Goal: Task Accomplishment & Management: Manage account settings

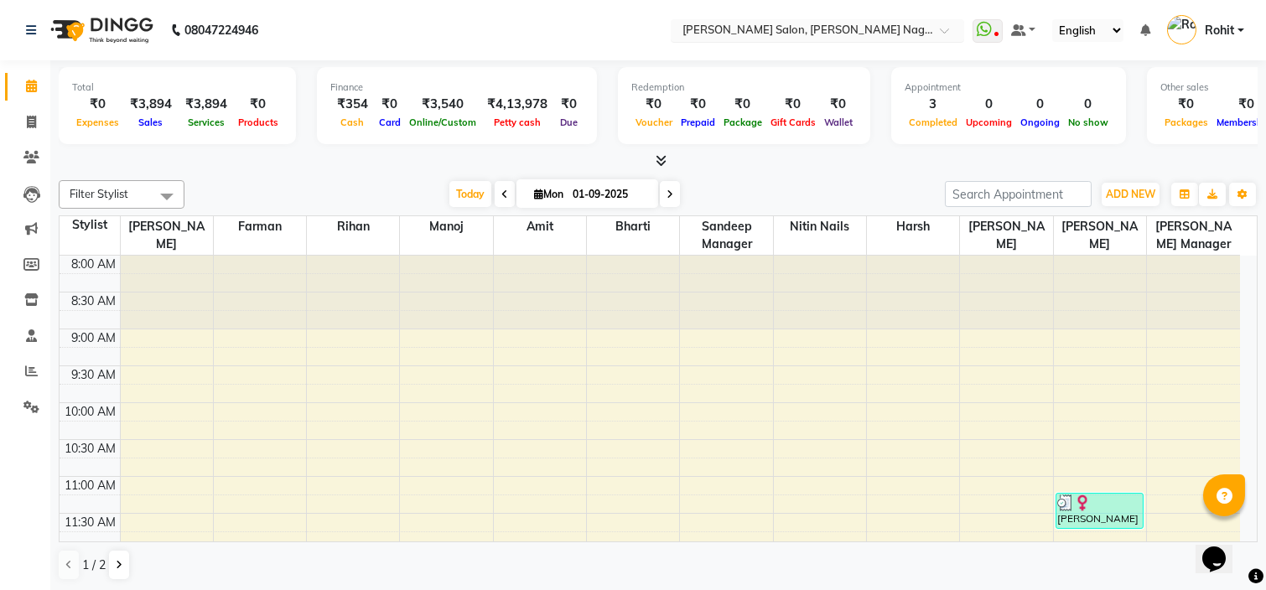
click at [889, 28] on input "text" at bounding box center [800, 31] width 243 height 17
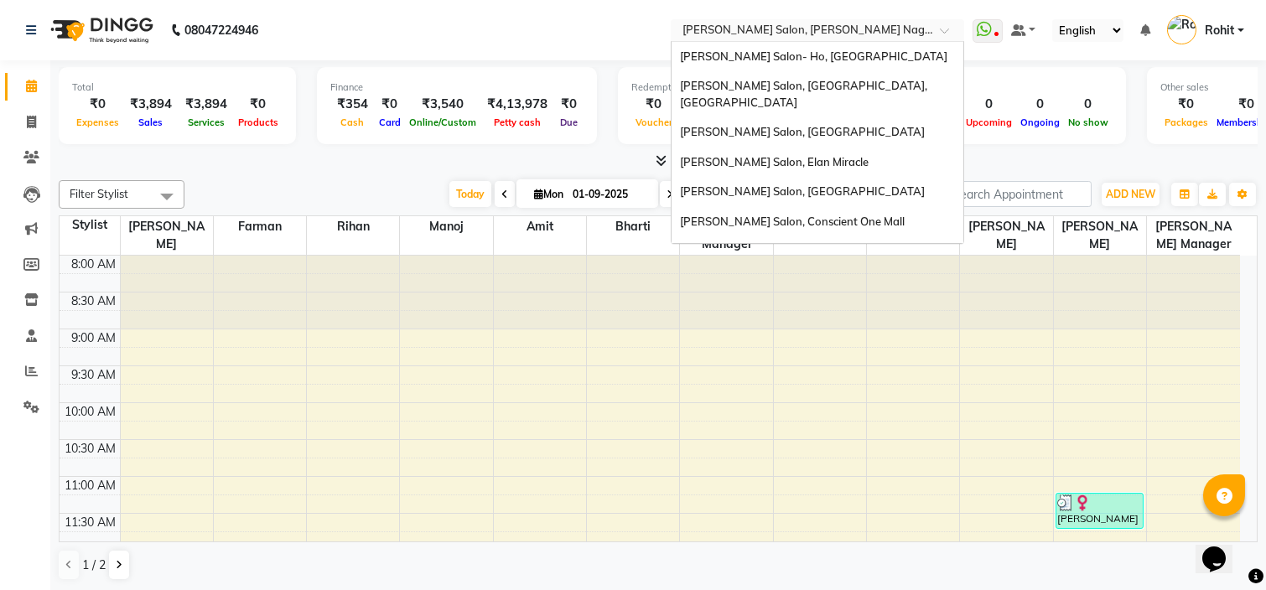
scroll to position [215, 0]
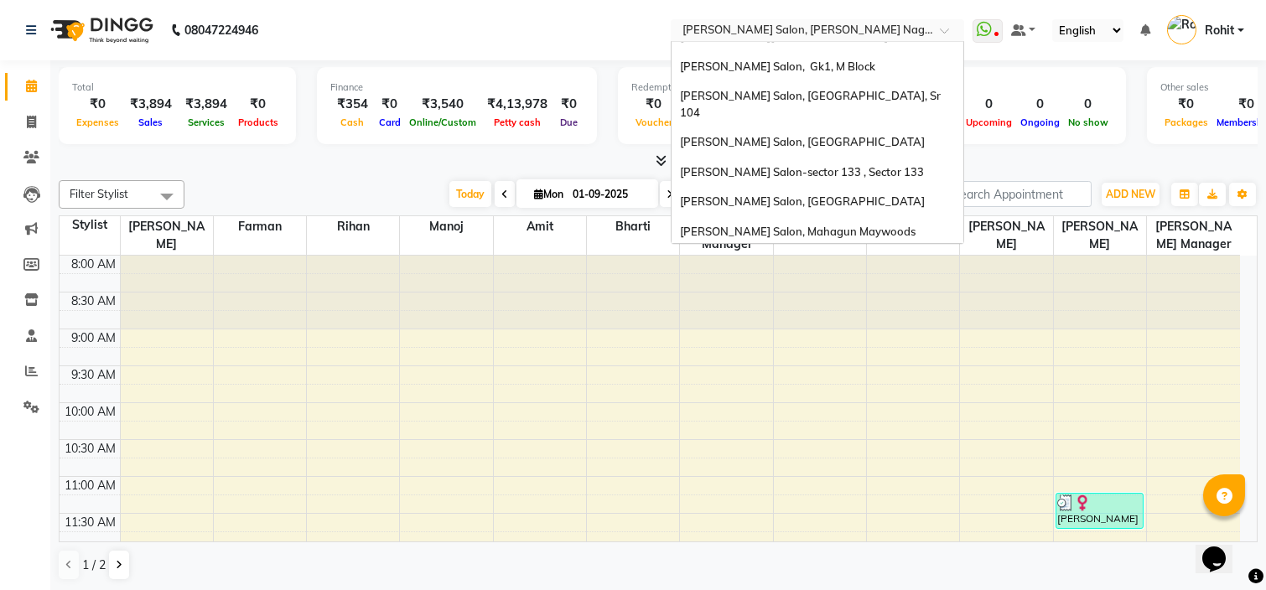
click at [889, 28] on input "text" at bounding box center [800, 31] width 243 height 17
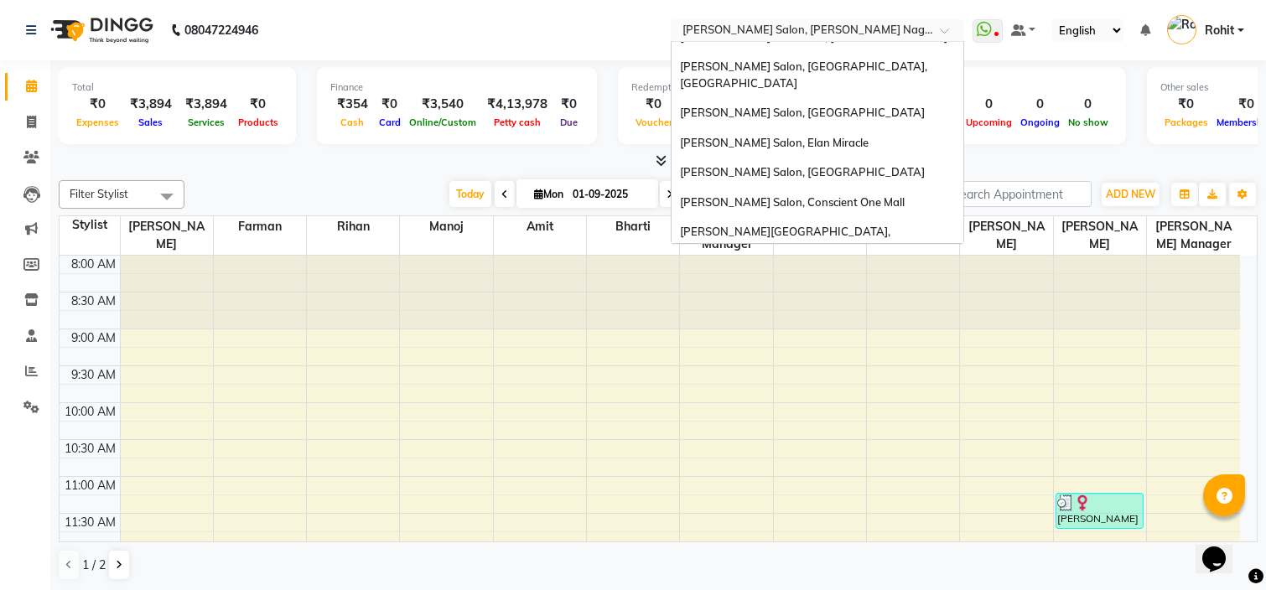
scroll to position [9, 0]
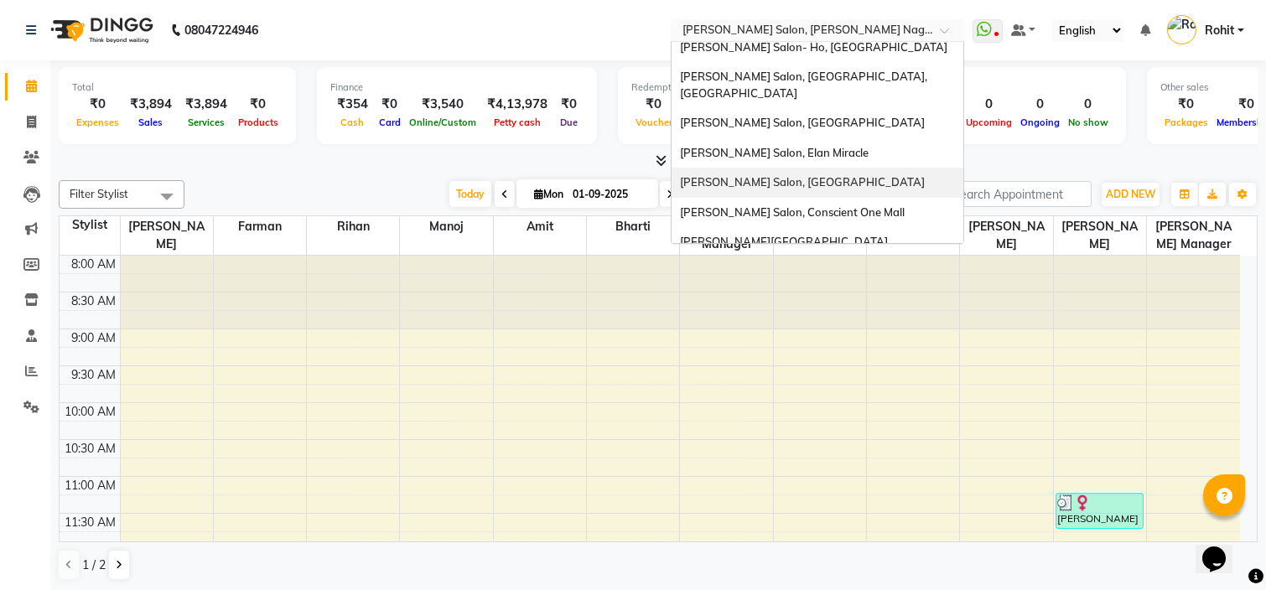
click at [753, 179] on div "[PERSON_NAME] Salon, [GEOGRAPHIC_DATA]" at bounding box center [818, 183] width 292 height 30
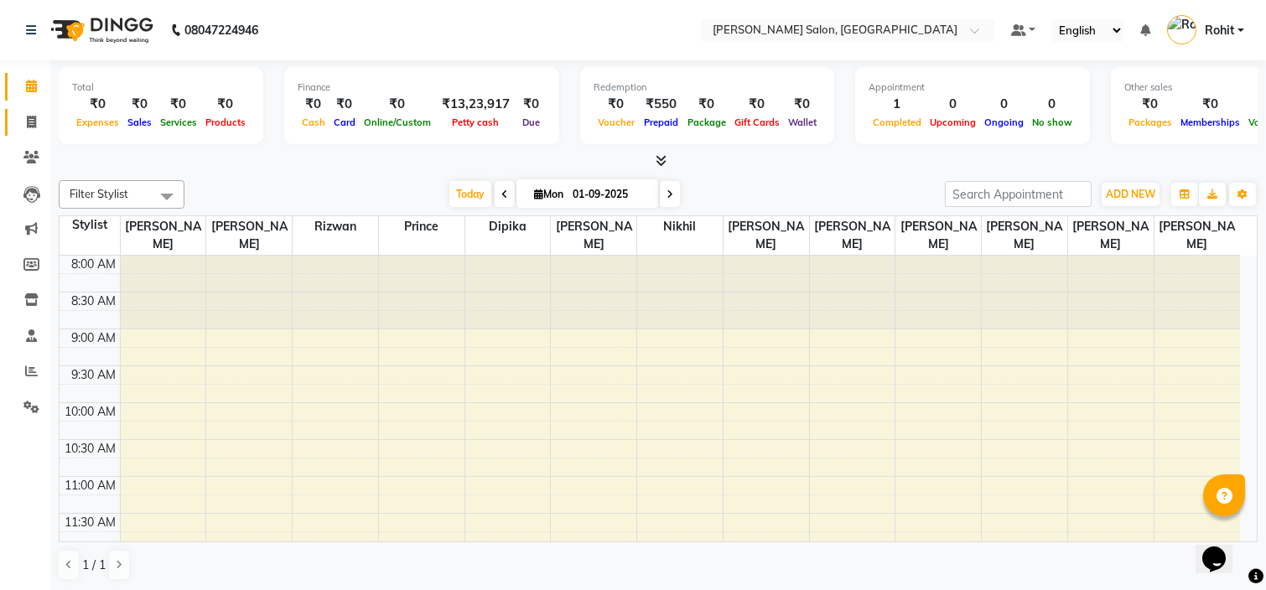
click at [26, 132] on link "Invoice" at bounding box center [25, 123] width 40 height 28
select select "service"
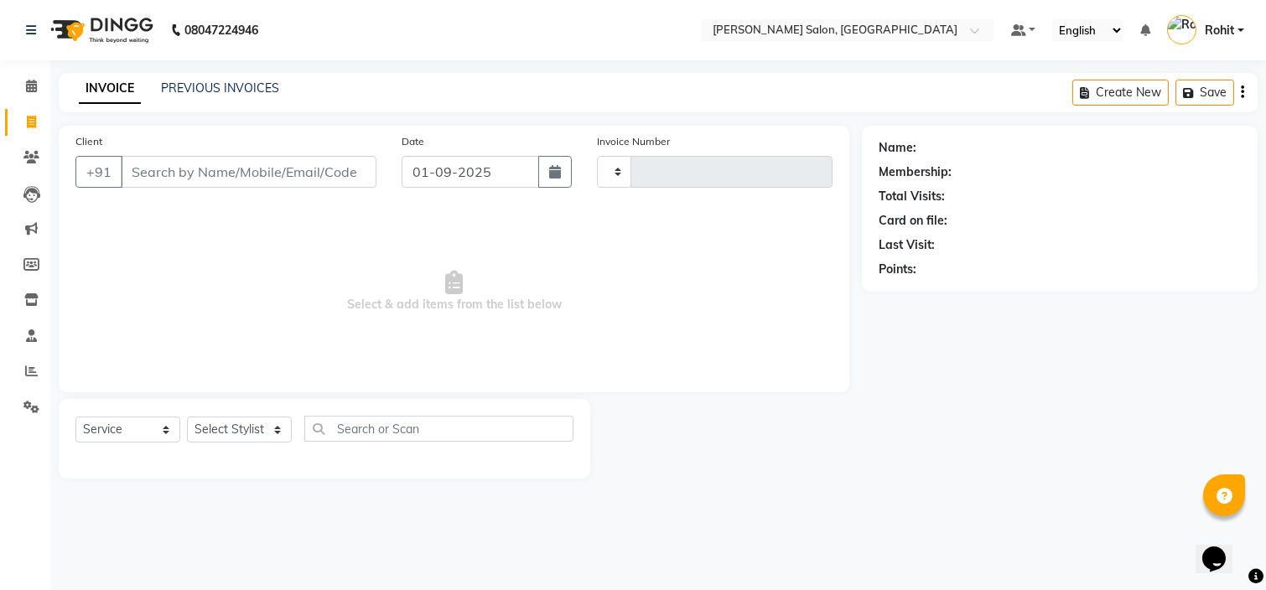
type input "2007"
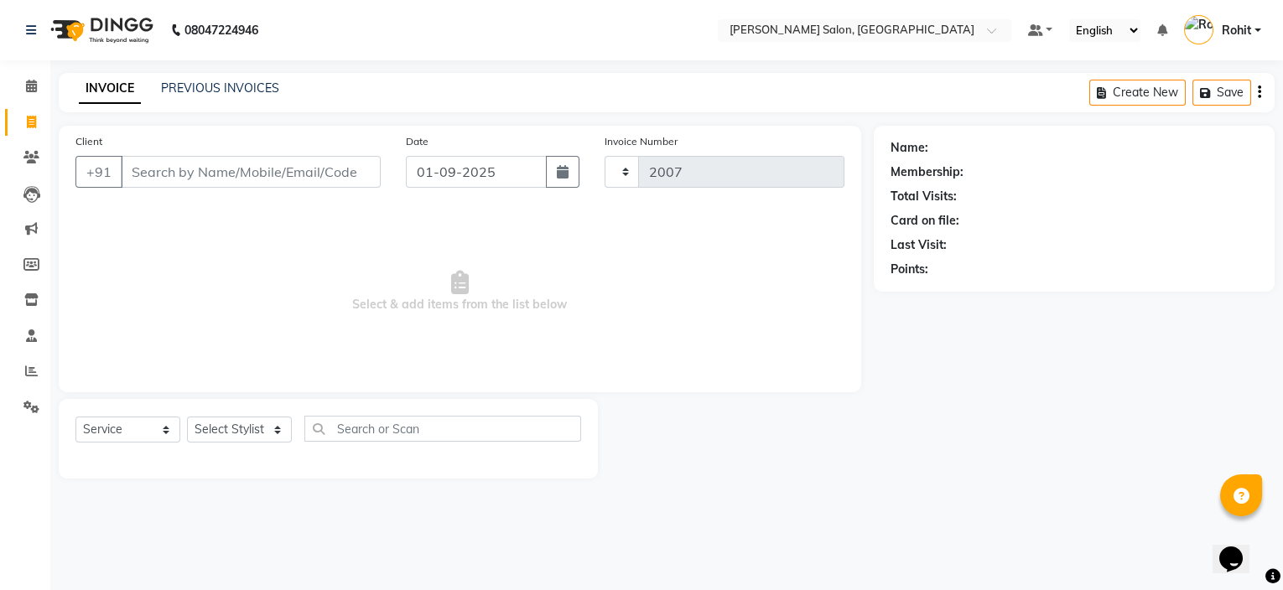
select select "6469"
click at [267, 94] on link "PREVIOUS INVOICES" at bounding box center [220, 87] width 118 height 15
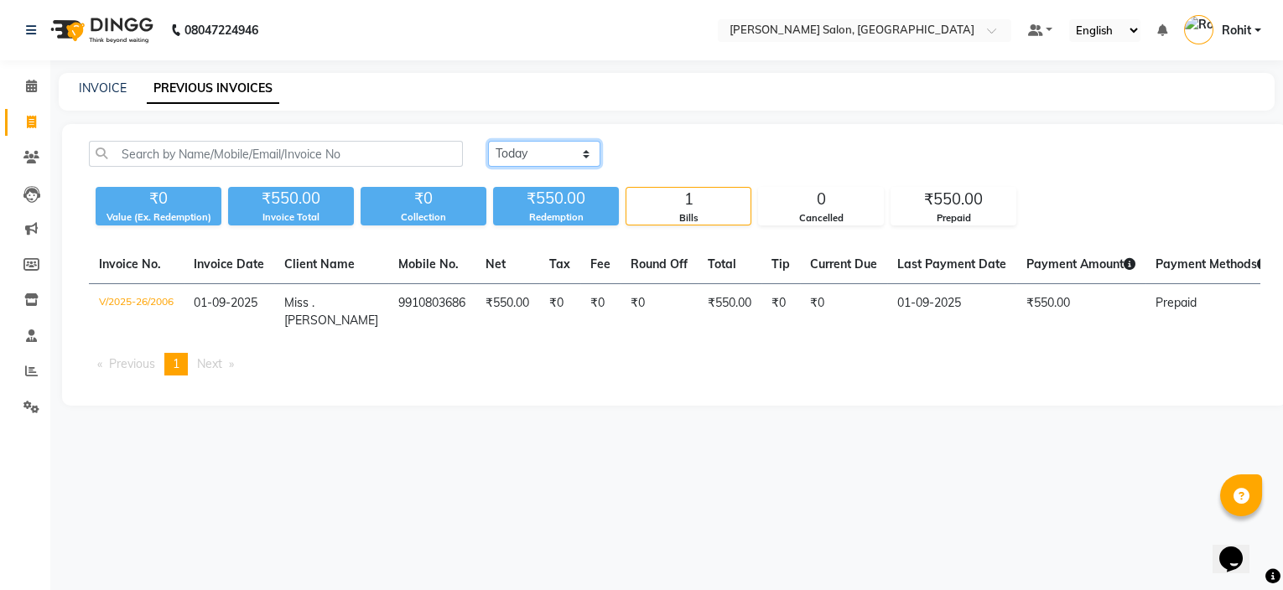
click at [513, 154] on select "[DATE] [DATE] Custom Range" at bounding box center [544, 154] width 112 height 26
select select "range"
click at [488, 141] on select "[DATE] [DATE] Custom Range" at bounding box center [544, 154] width 112 height 26
click at [622, 153] on input "01-09-2025" at bounding box center [680, 154] width 117 height 23
select select "9"
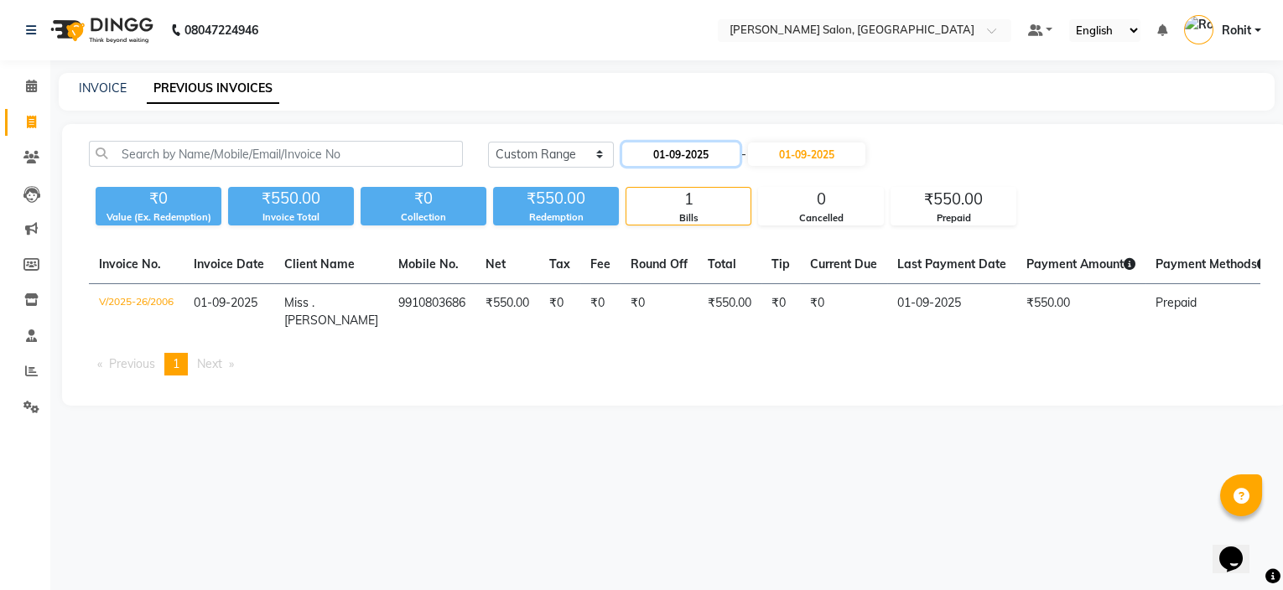
select select "2025"
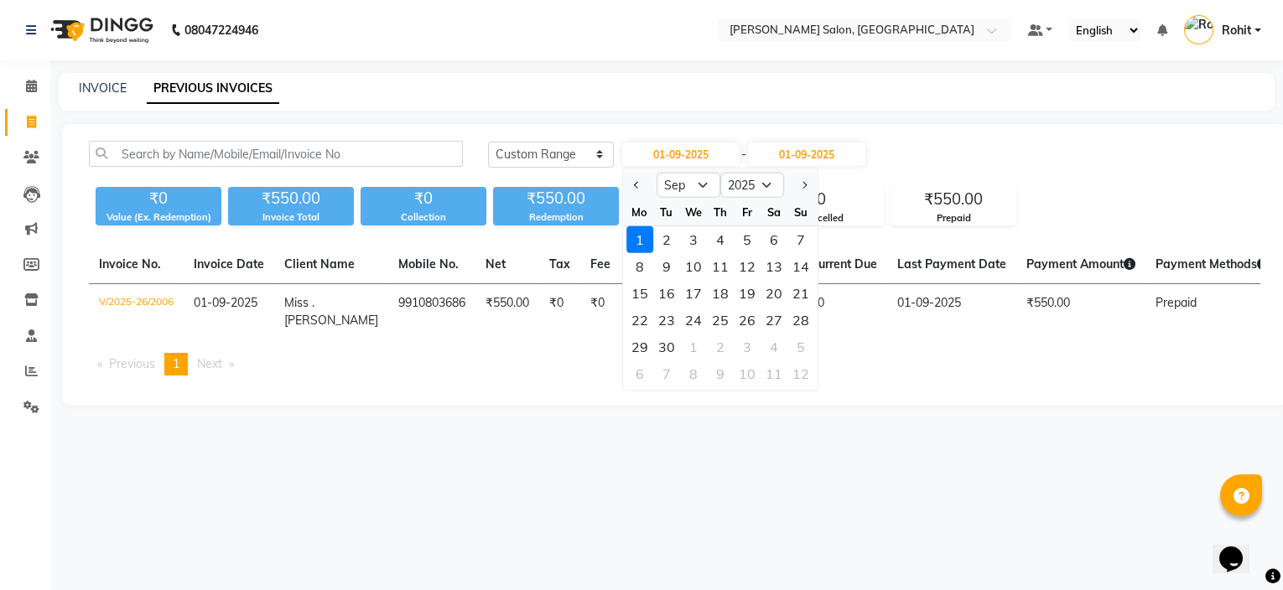
click at [626, 185] on div at bounding box center [640, 185] width 34 height 27
click at [637, 185] on span "Previous month" at bounding box center [637, 185] width 7 height 7
select select "8"
click at [790, 341] on div "31" at bounding box center [800, 347] width 27 height 27
type input "31-08-2025"
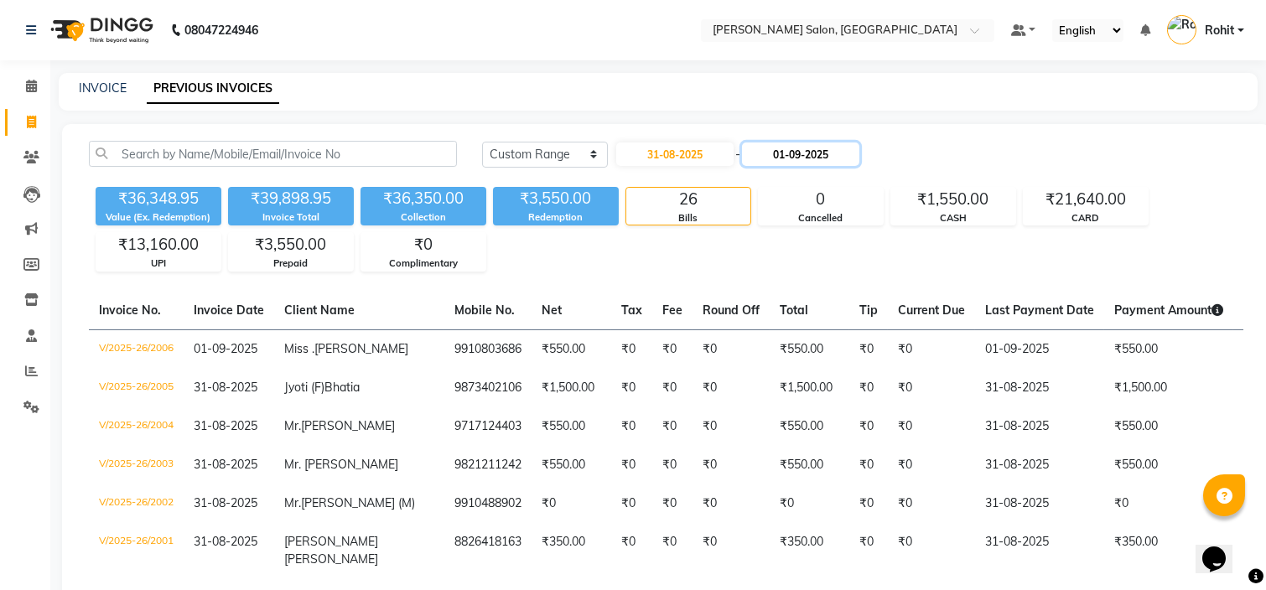
click at [823, 160] on input "01-09-2025" at bounding box center [800, 154] width 117 height 23
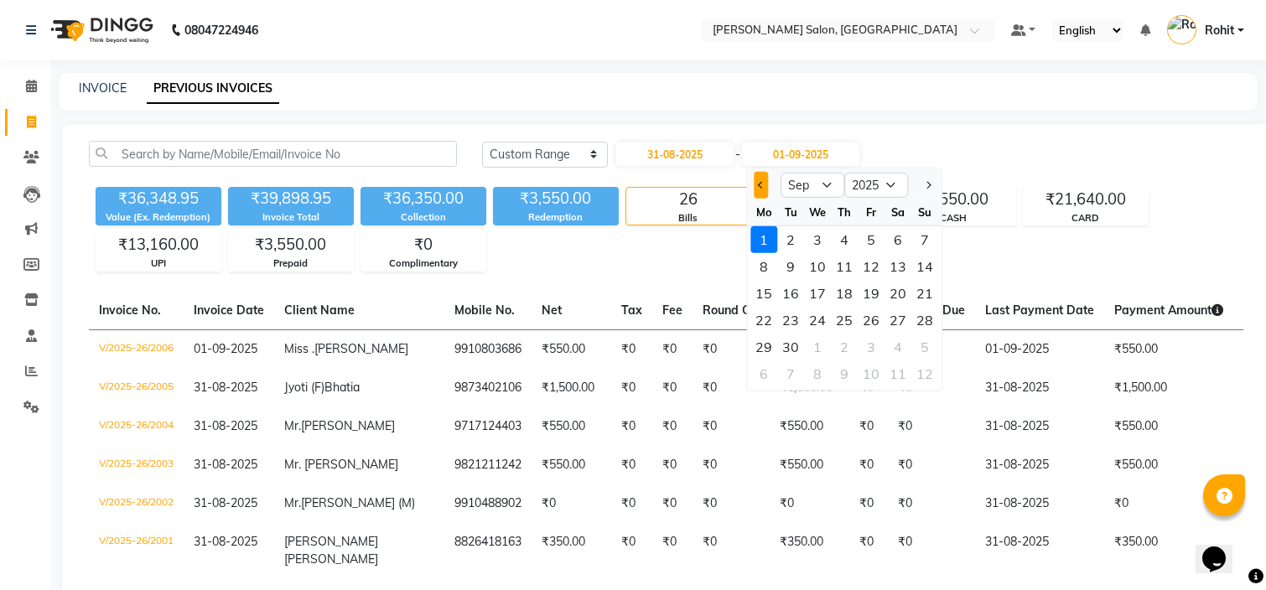
click at [763, 184] on span "Previous month" at bounding box center [761, 185] width 7 height 7
select select "8"
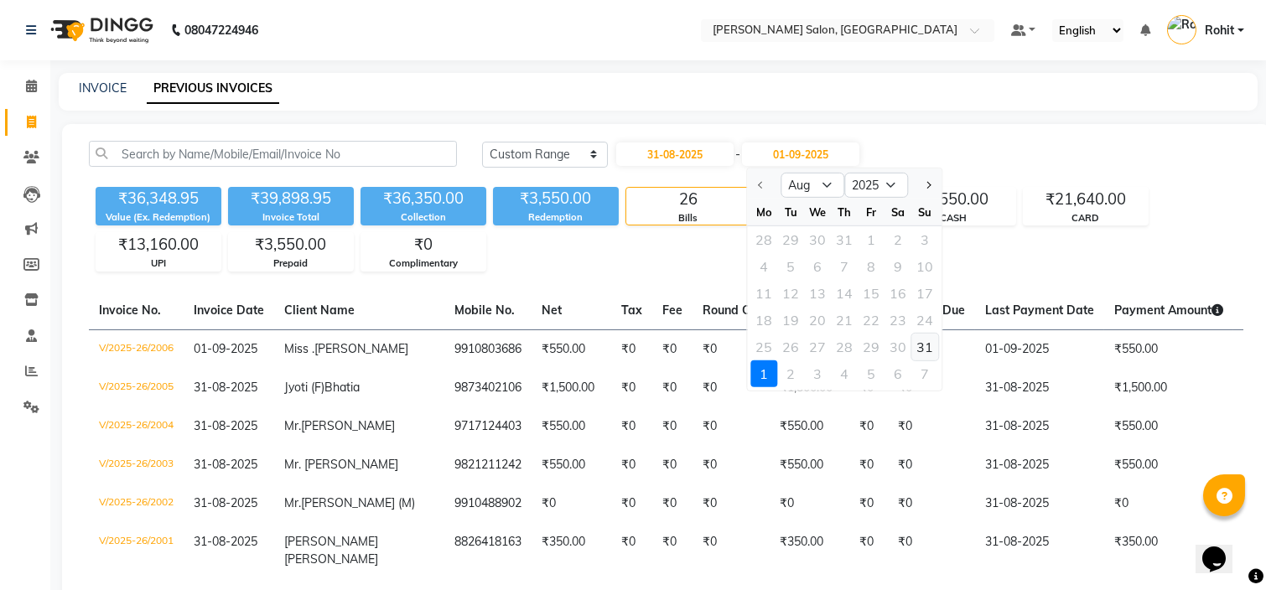
click at [916, 344] on div "31" at bounding box center [924, 347] width 27 height 27
type input "31-08-2025"
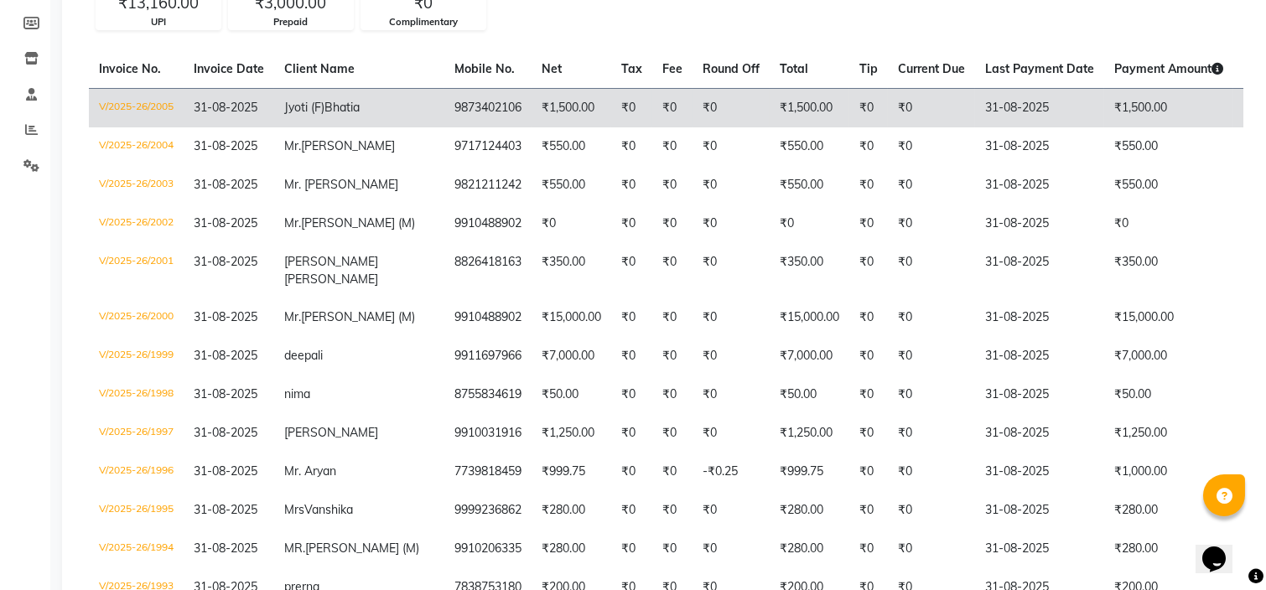
scroll to position [241, 0]
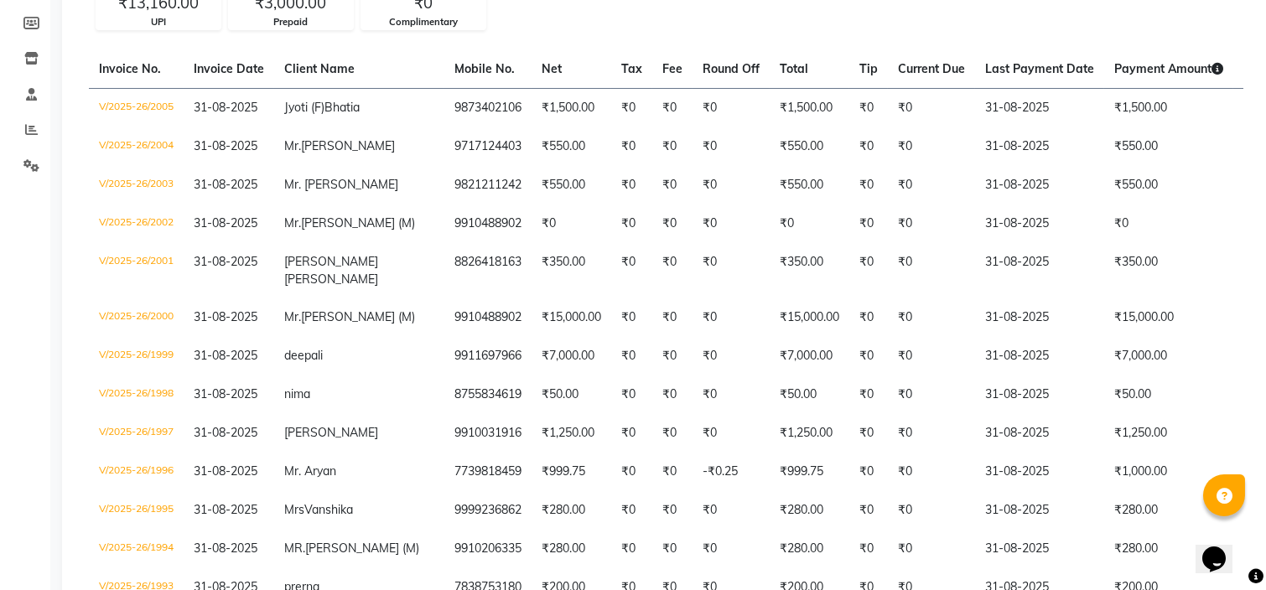
click at [952, 29] on div "[DATE] [DATE] Custom Range [DATE] - [DATE] ₹36,348.95 Value (Ex. Redemption) ₹3…" at bounding box center [666, 526] width 1208 height 1287
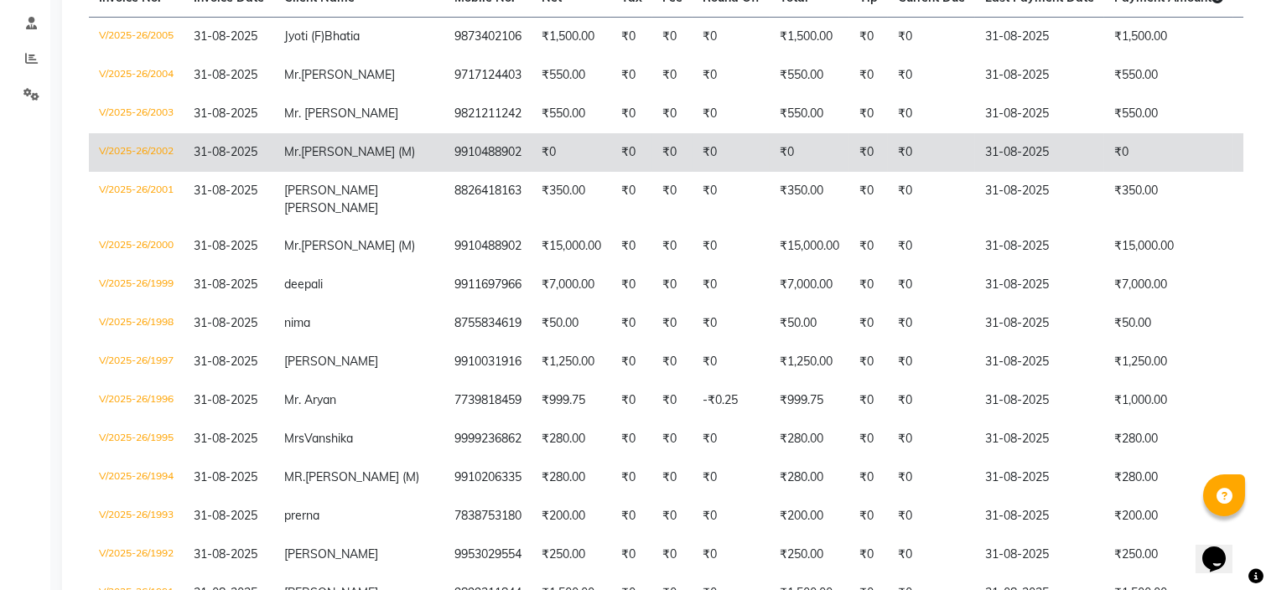
scroll to position [0, 0]
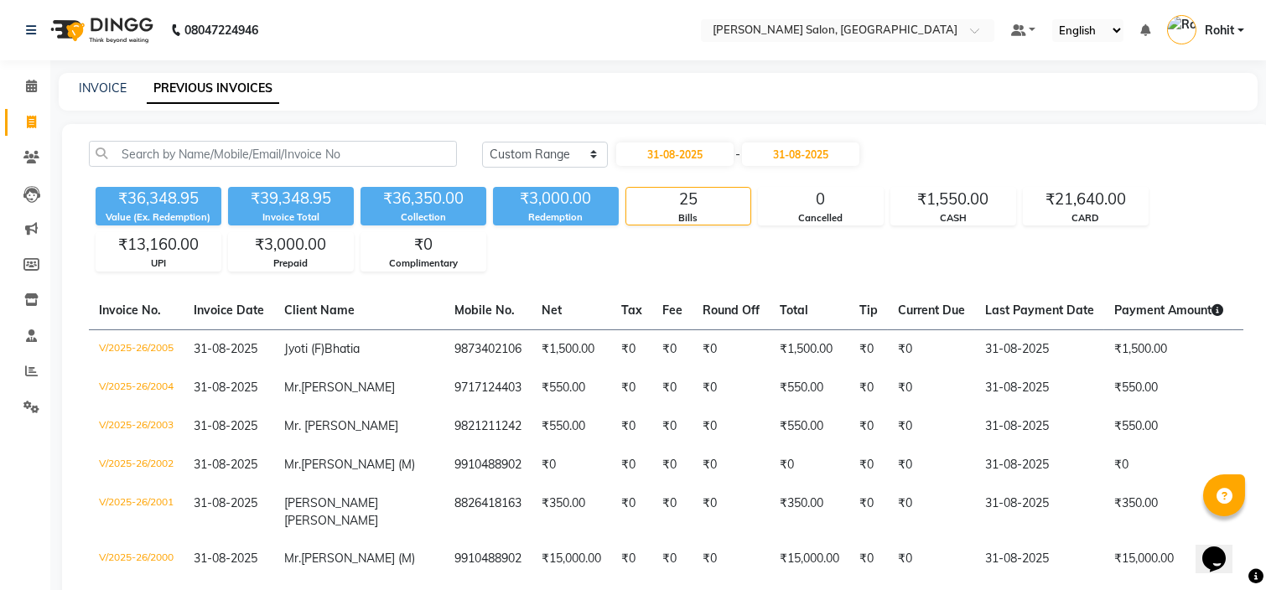
click at [216, 26] on b "08047224946" at bounding box center [221, 30] width 74 height 47
copy b "08047224946"
click at [173, 30] on icon at bounding box center [176, 29] width 13 height 13
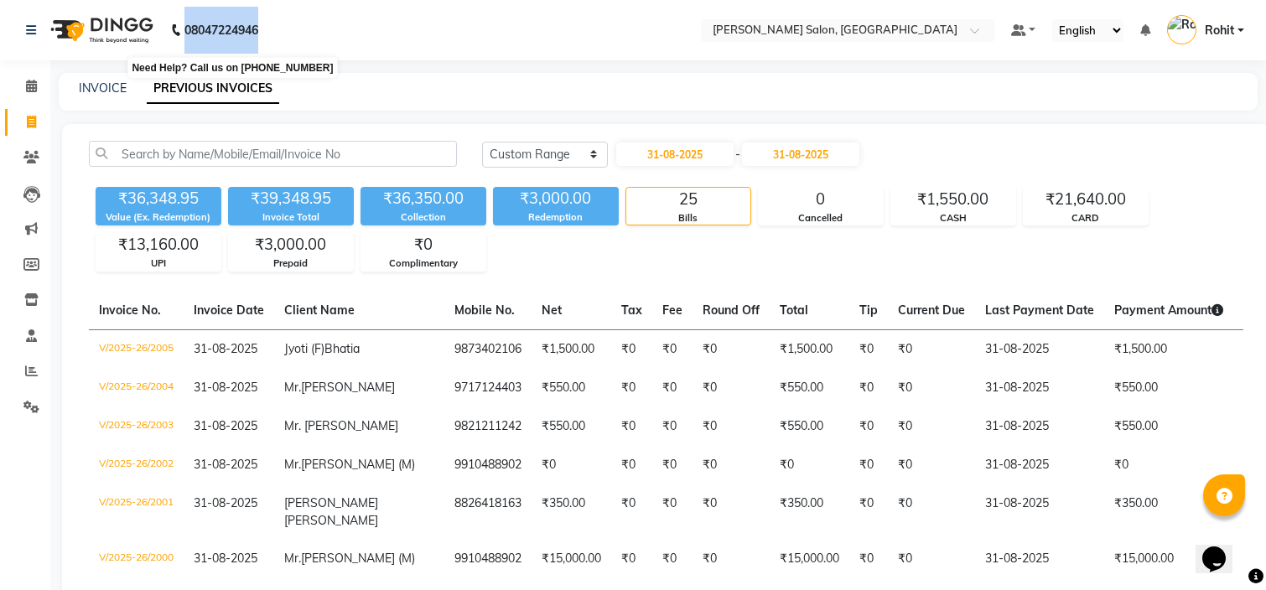
click at [173, 30] on icon at bounding box center [176, 29] width 13 height 13
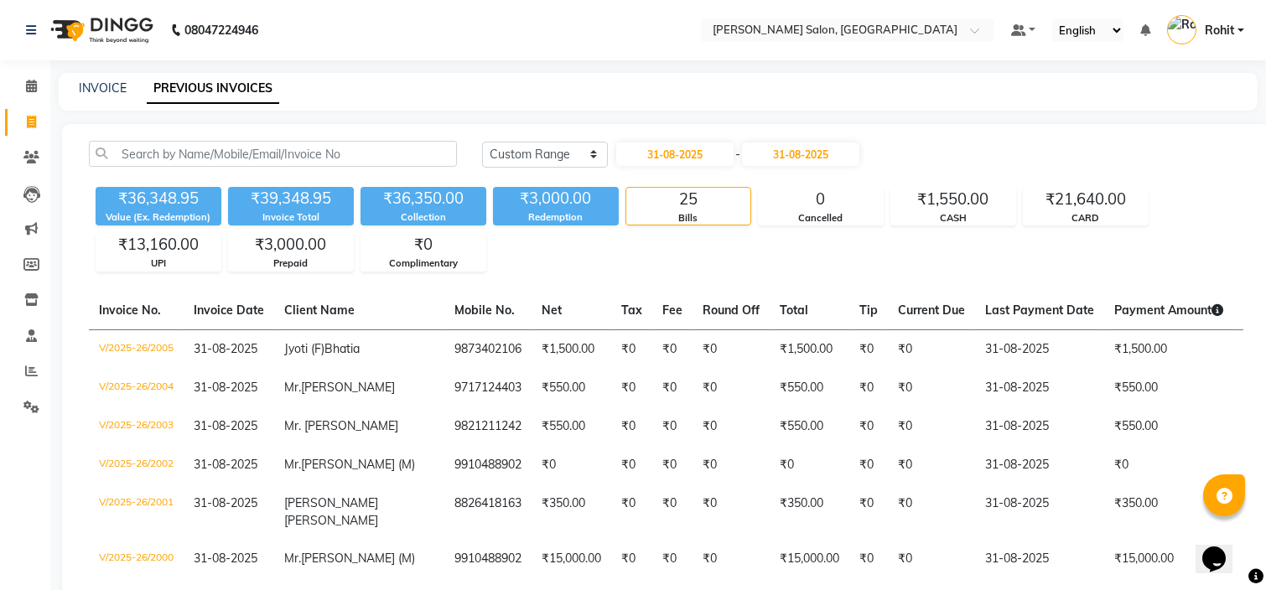
click at [173, 30] on icon at bounding box center [176, 29] width 13 height 13
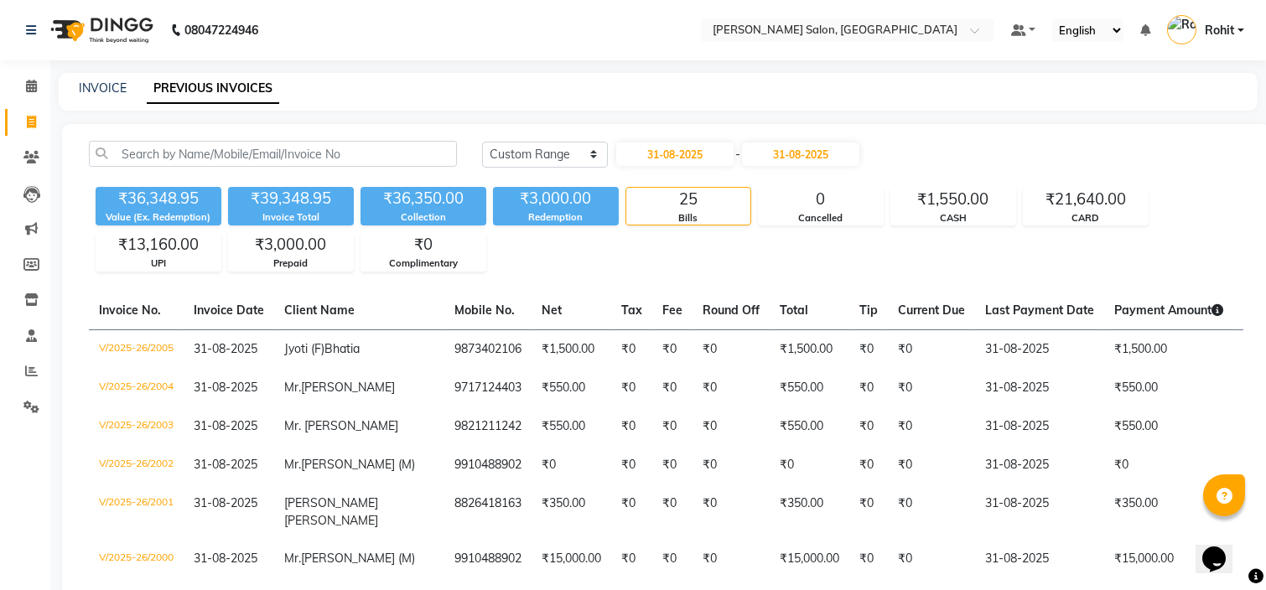
click at [173, 30] on icon at bounding box center [176, 29] width 13 height 13
drag, startPoint x: 262, startPoint y: 32, endPoint x: 179, endPoint y: 28, distance: 82.3
click at [179, 28] on p "08047224946" at bounding box center [214, 30] width 87 height 47
copy p "08047224946"
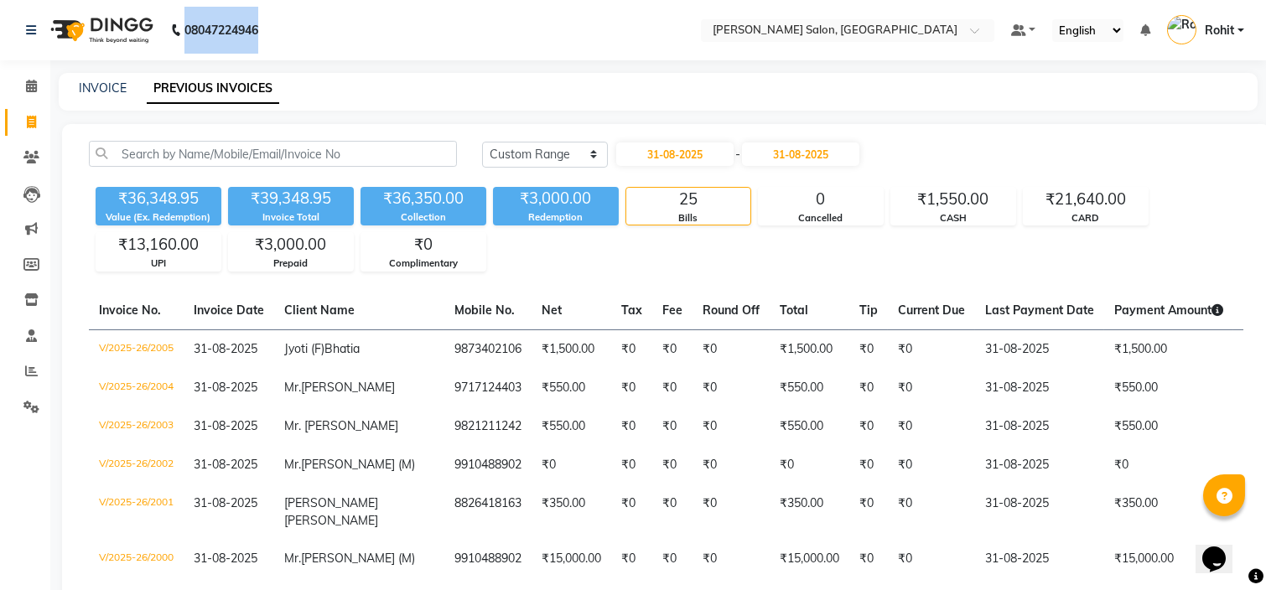
click at [344, 57] on nav "08047224946 Select Location × [PERSON_NAME][GEOGRAPHIC_DATA], [GEOGRAPHIC_DATA]…" at bounding box center [633, 30] width 1266 height 60
